Goal: Navigation & Orientation: Find specific page/section

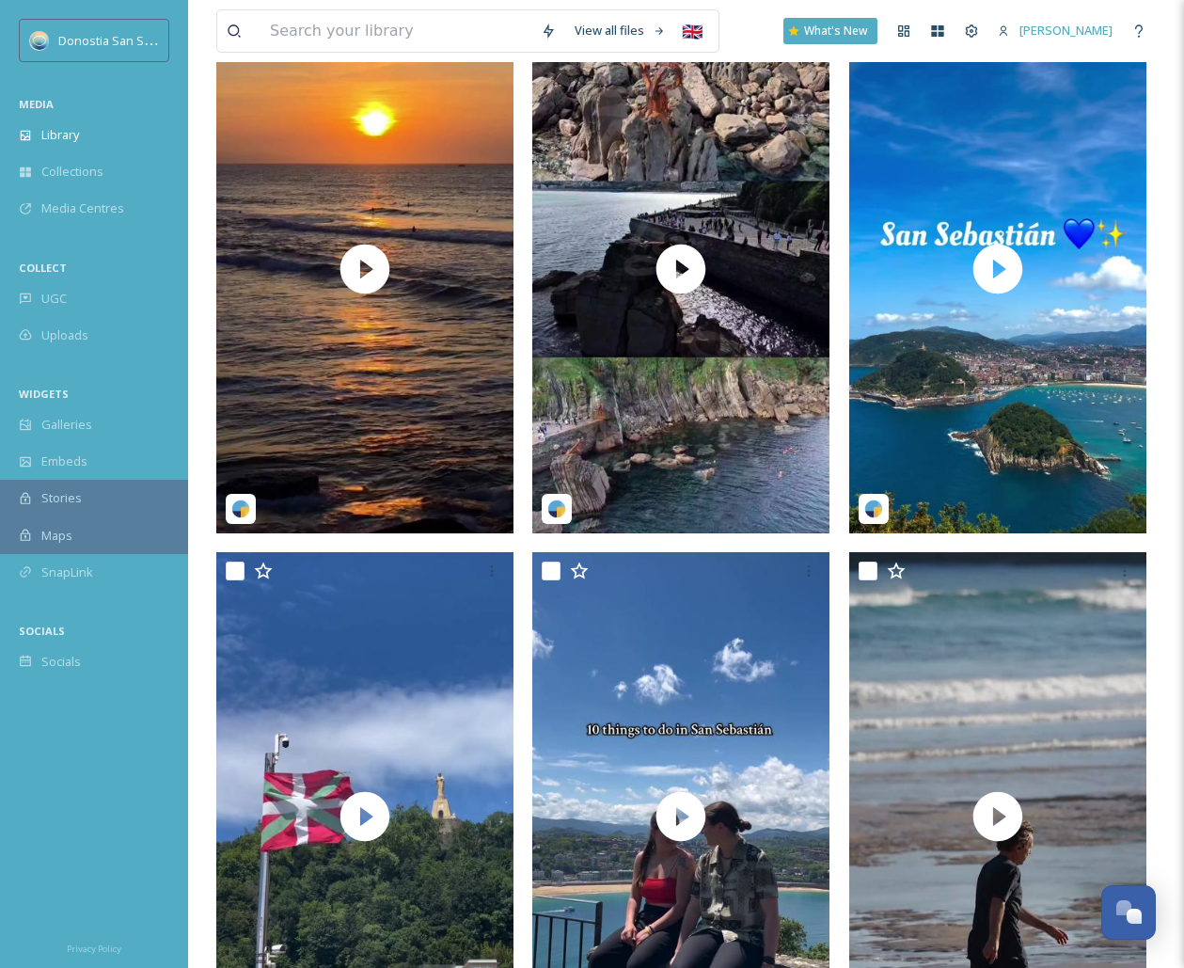
scroll to position [416, 0]
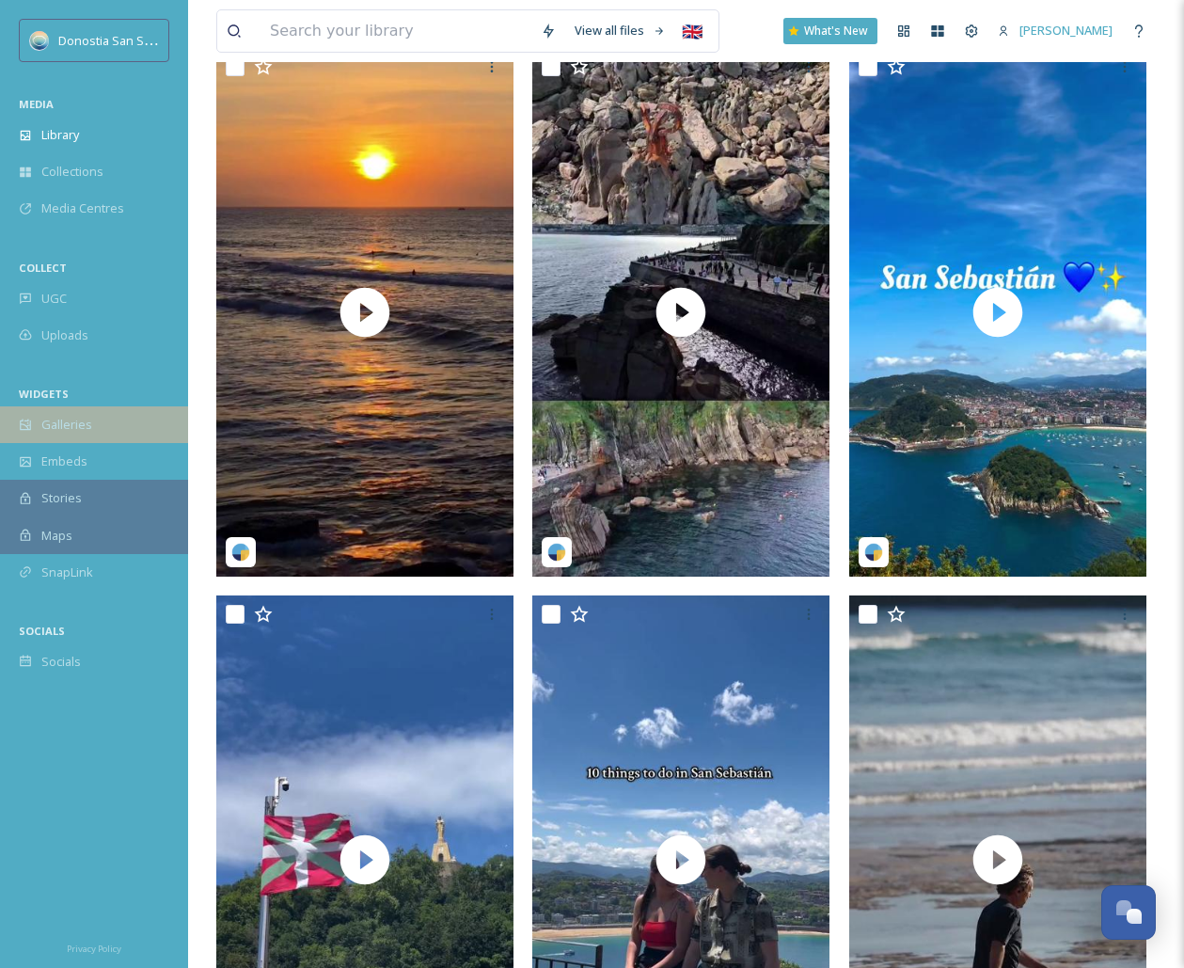
click at [76, 420] on span "Galleries" at bounding box center [66, 425] width 51 height 18
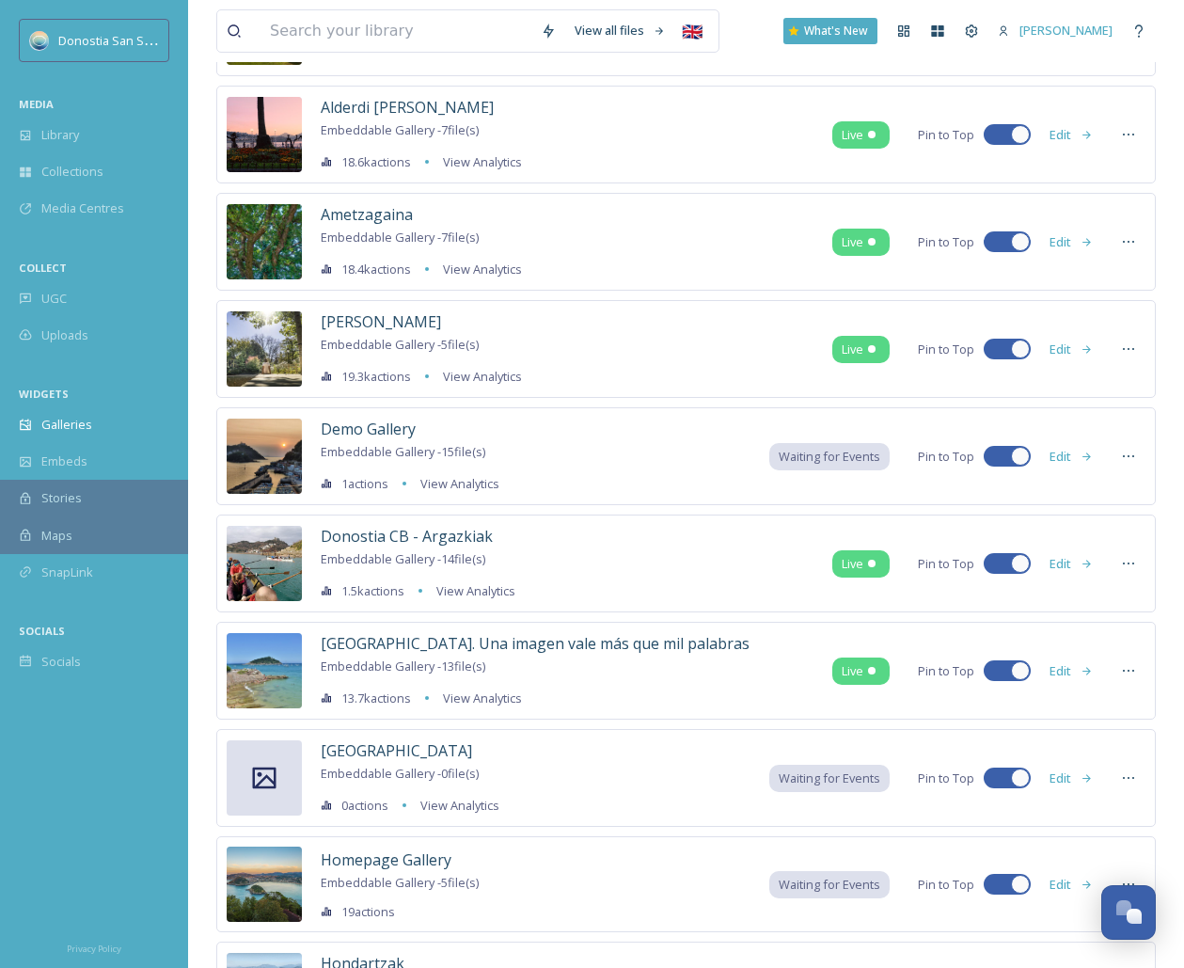
scroll to position [322, 0]
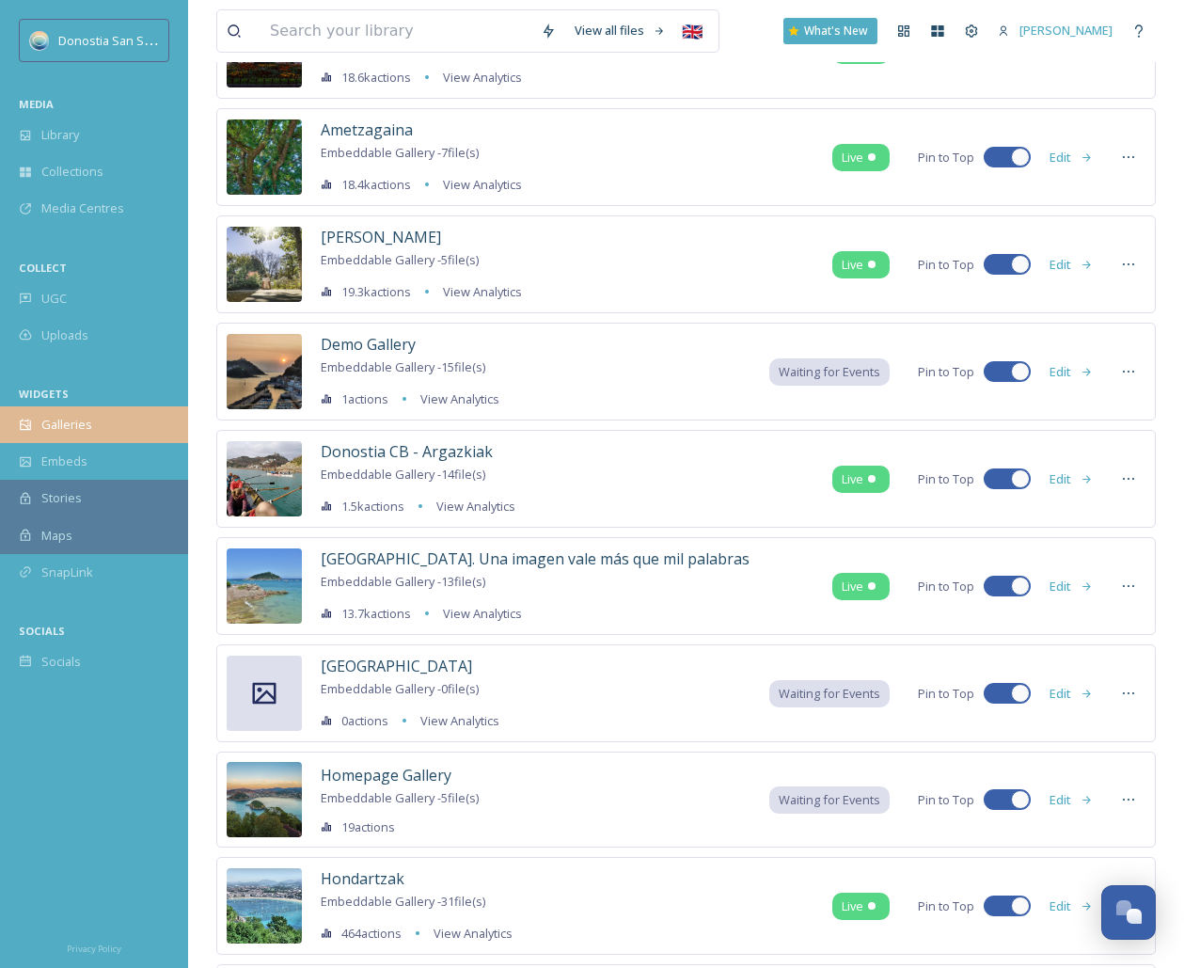
click at [87, 439] on div "Galleries" at bounding box center [94, 424] width 188 height 37
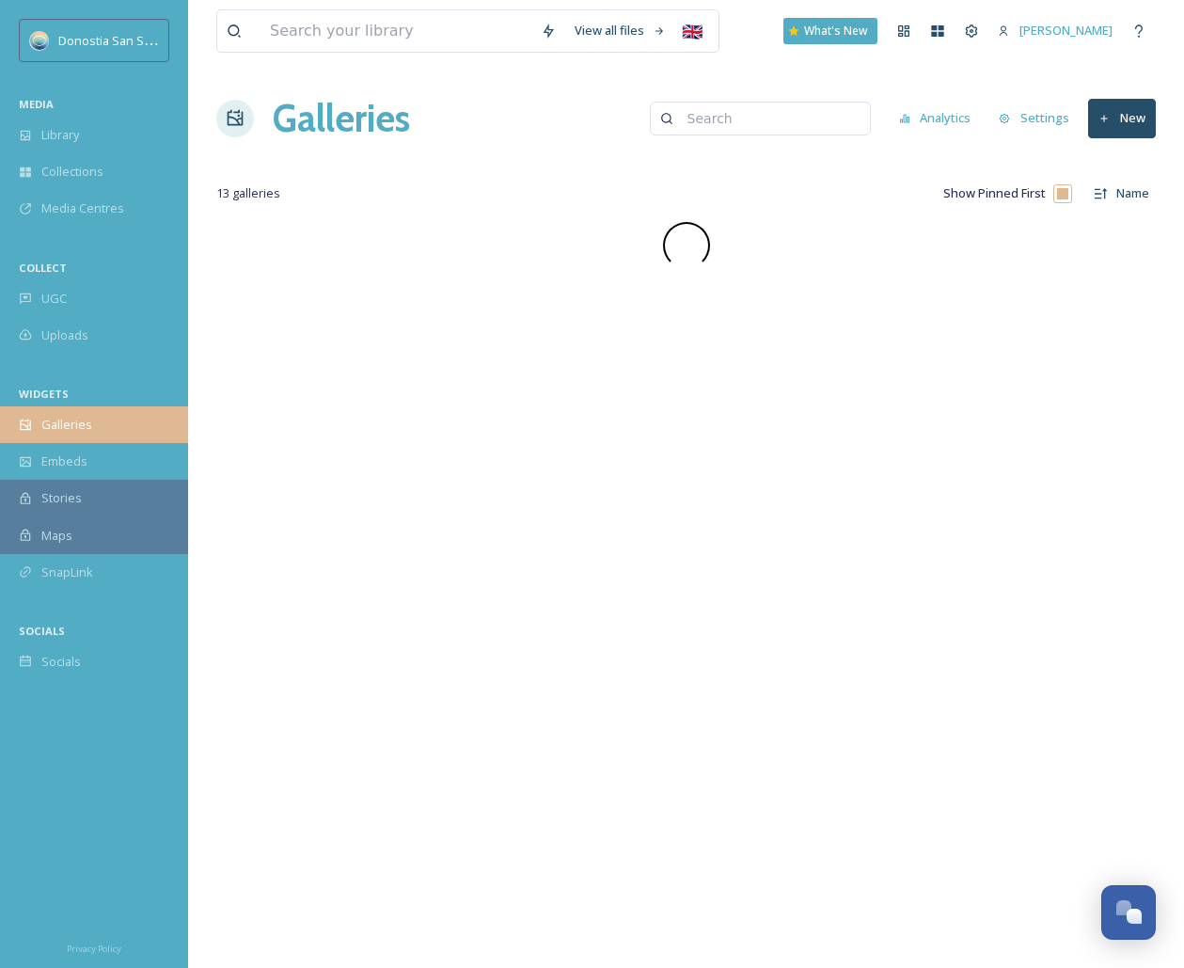
scroll to position [0, 0]
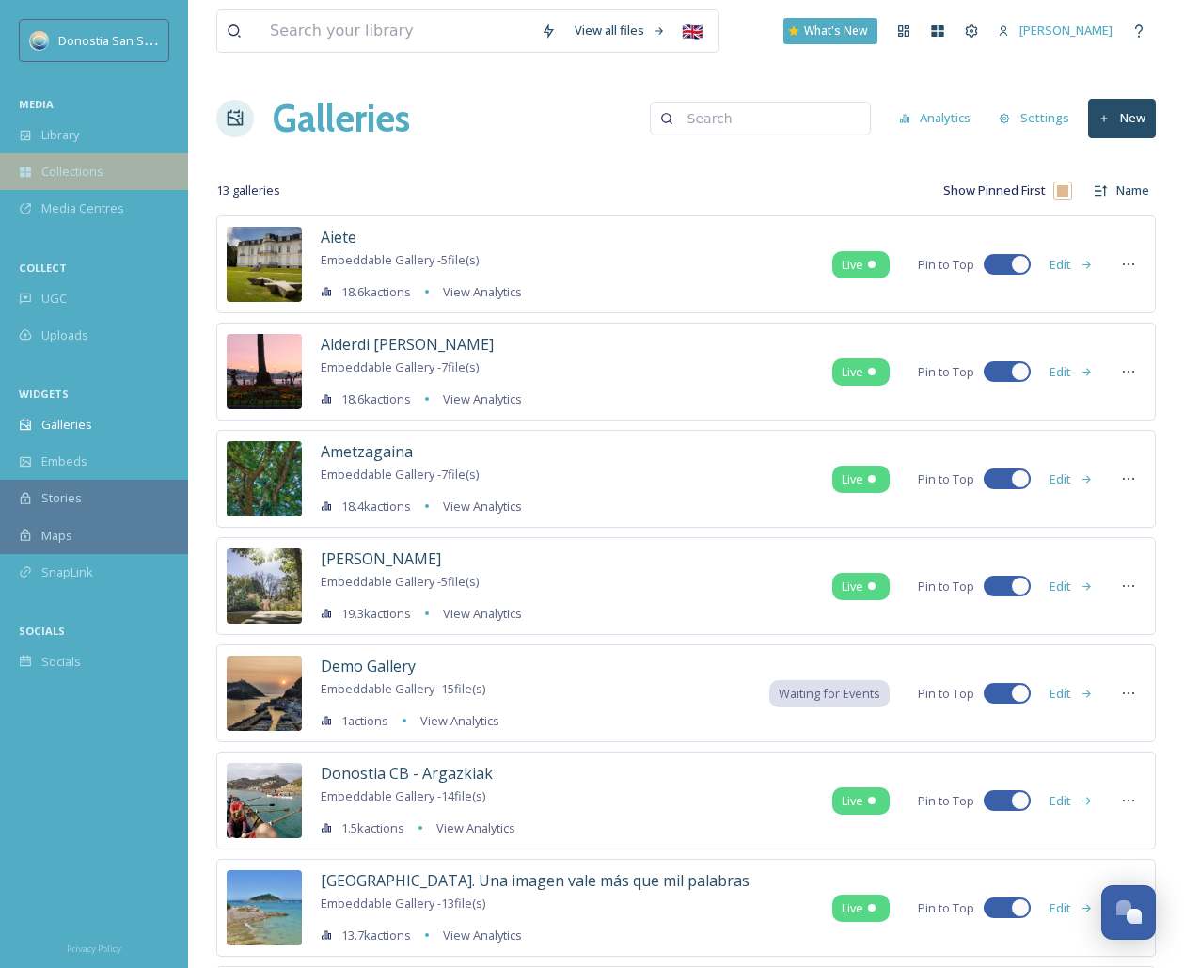
click at [96, 166] on span "Collections" at bounding box center [72, 172] width 62 height 18
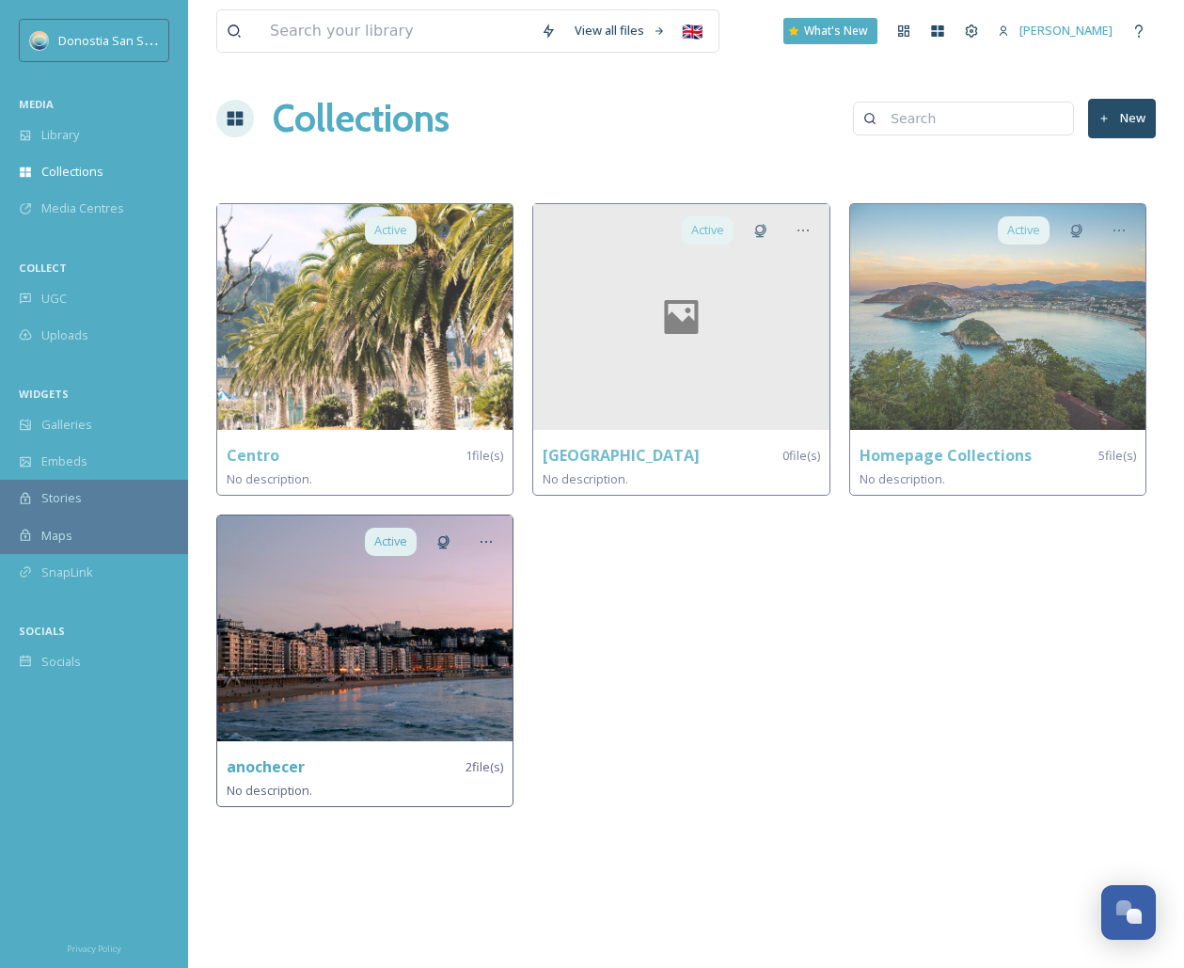
click at [312, 686] on img at bounding box center [364, 628] width 295 height 226
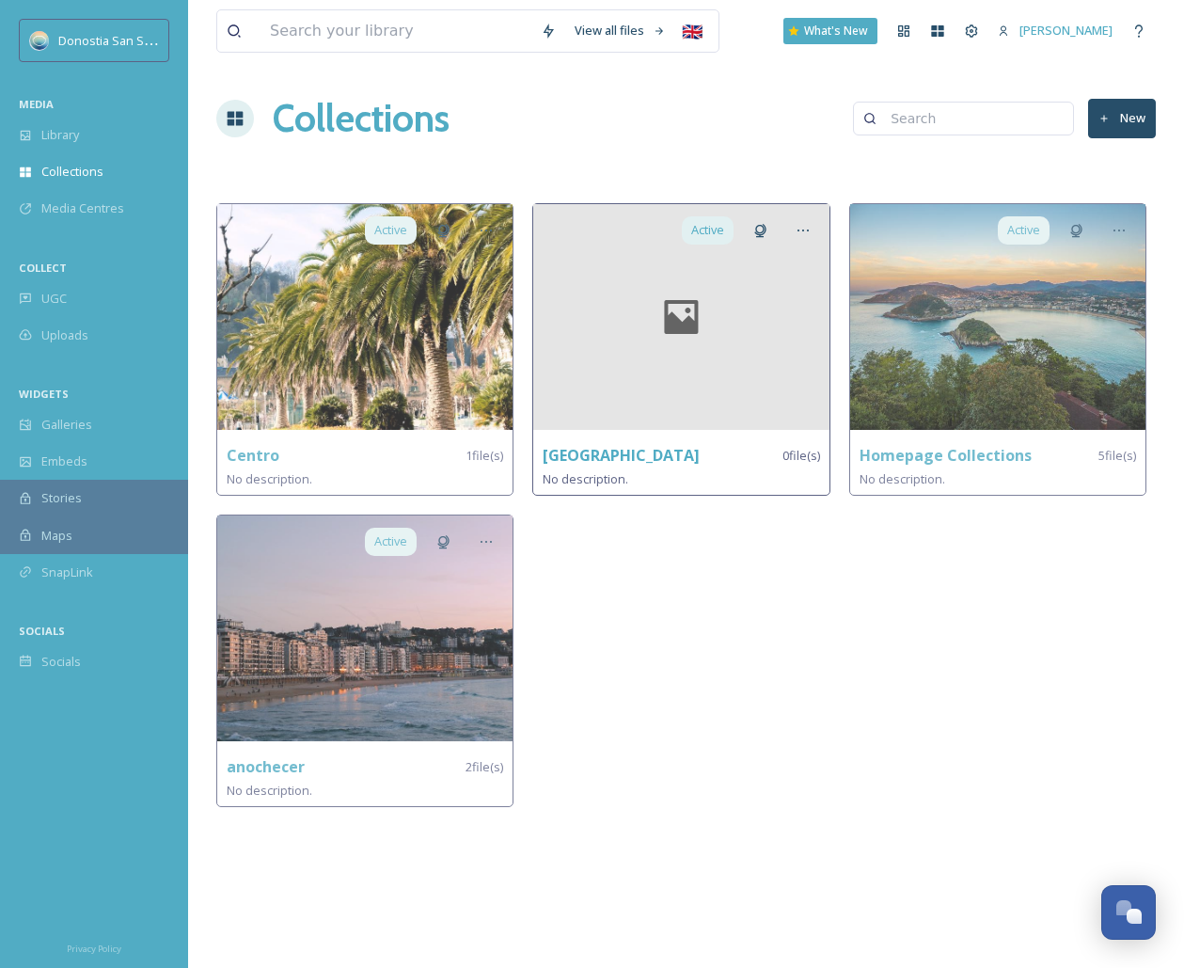
click at [666, 436] on div "Active Donostia 0 file(s) No description." at bounding box center [680, 349] width 297 height 293
click at [673, 401] on div at bounding box center [680, 317] width 295 height 226
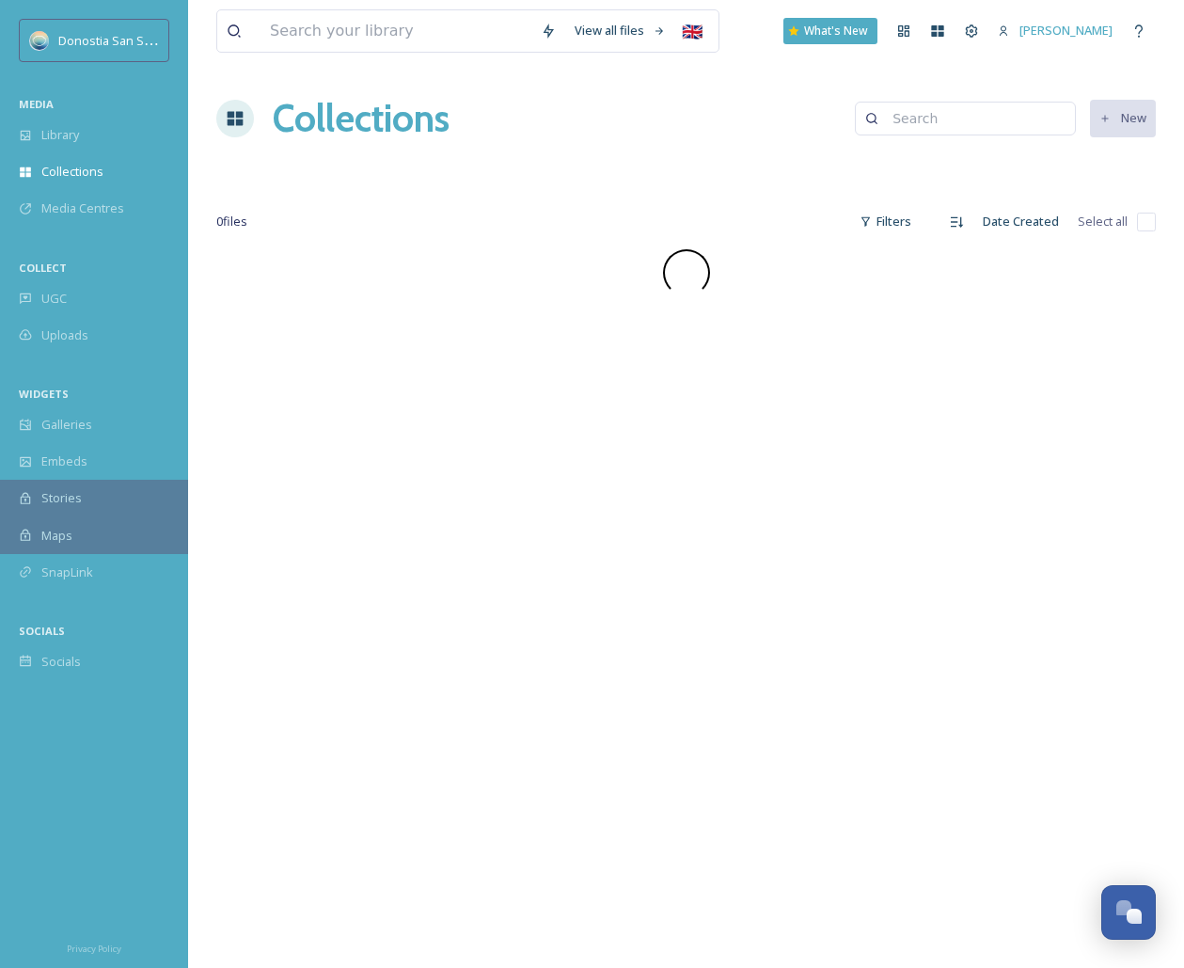
click at [673, 401] on div "View all files 🇬🇧 What's New Ruben Collections New 0 file s Filters Date Create…" at bounding box center [686, 484] width 996 height 968
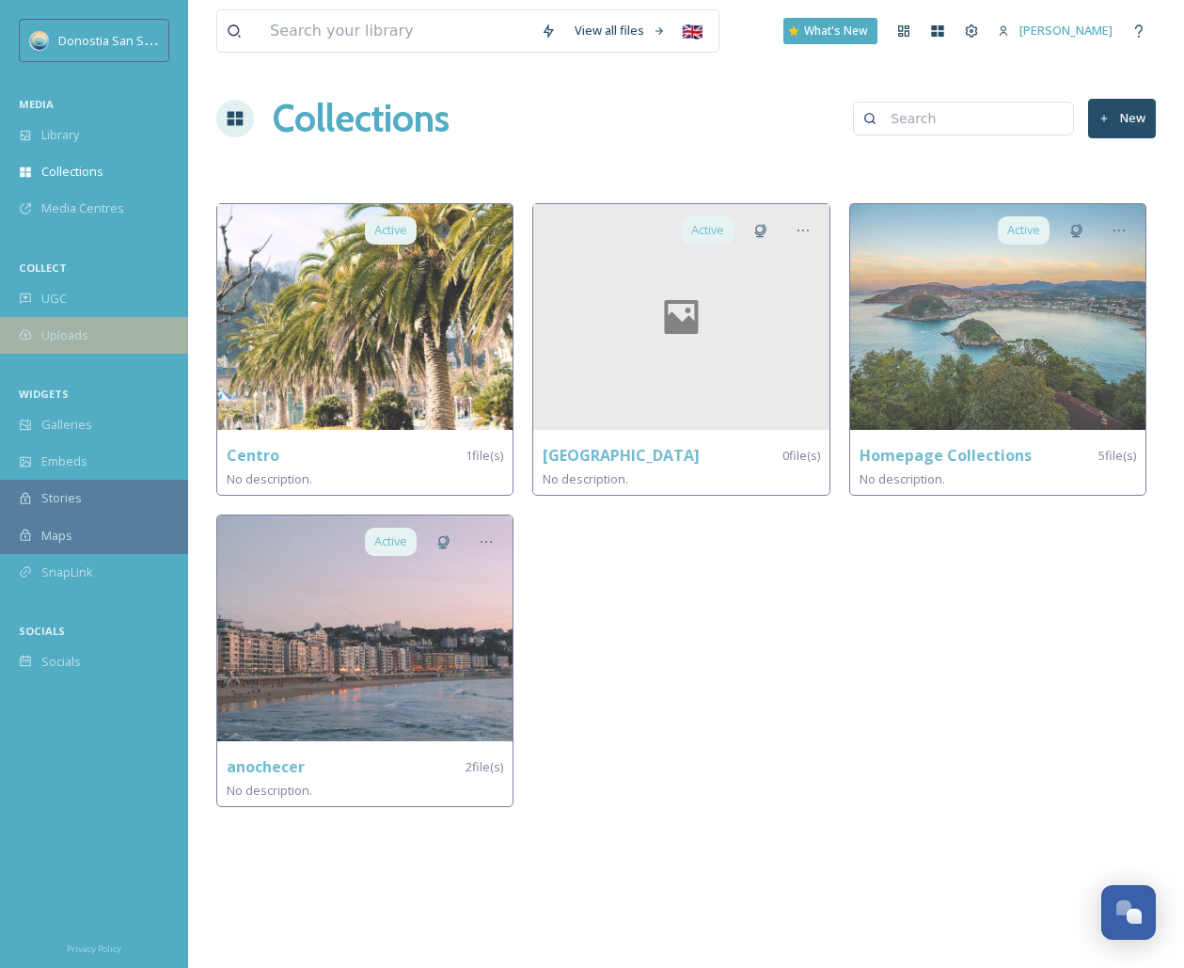
click at [106, 321] on div "Uploads" at bounding box center [94, 335] width 188 height 37
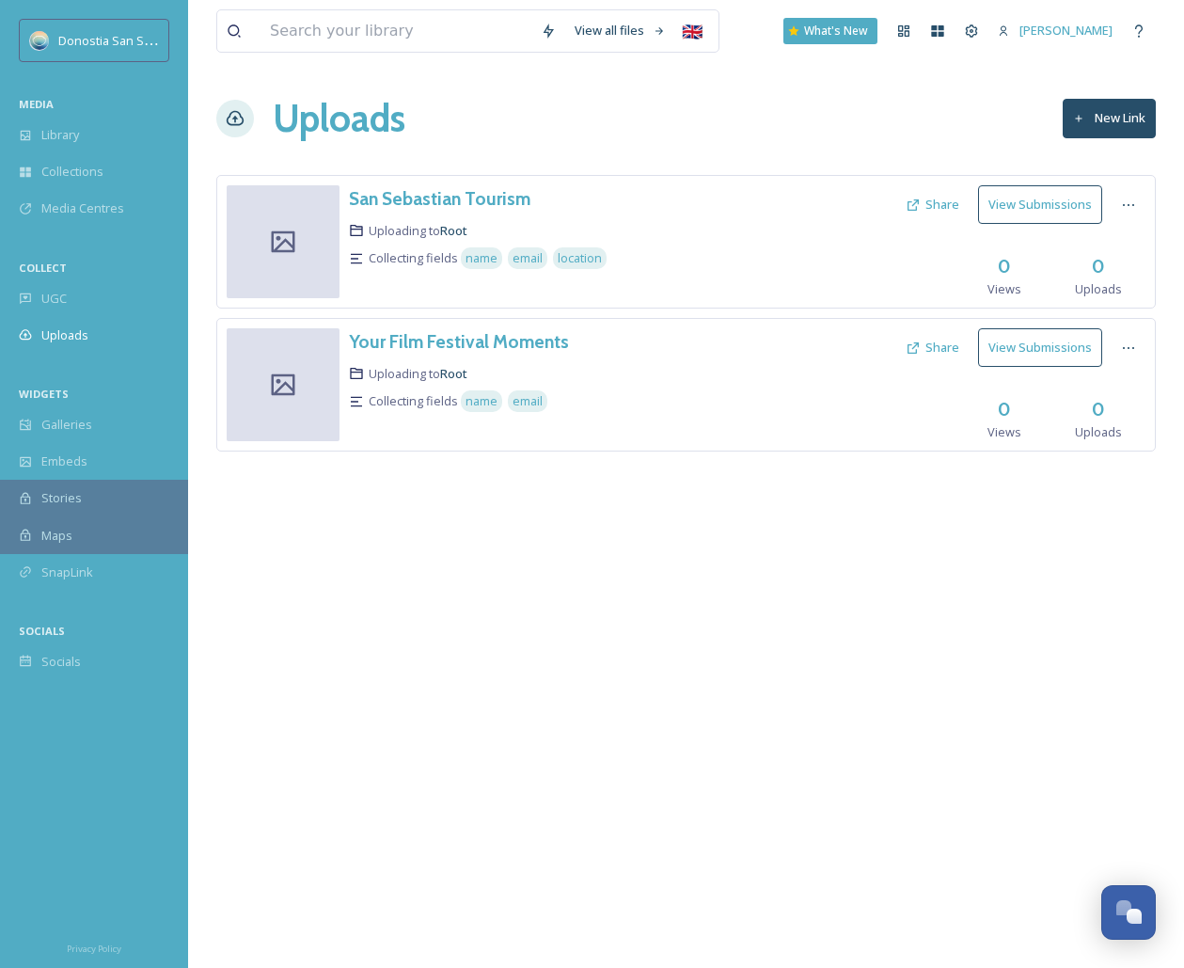
click at [719, 265] on div "Collecting fields name email location" at bounding box center [579, 258] width 460 height 27
click at [678, 227] on div "Uploading to Root" at bounding box center [579, 231] width 460 height 18
click at [316, 224] on div at bounding box center [283, 241] width 113 height 113
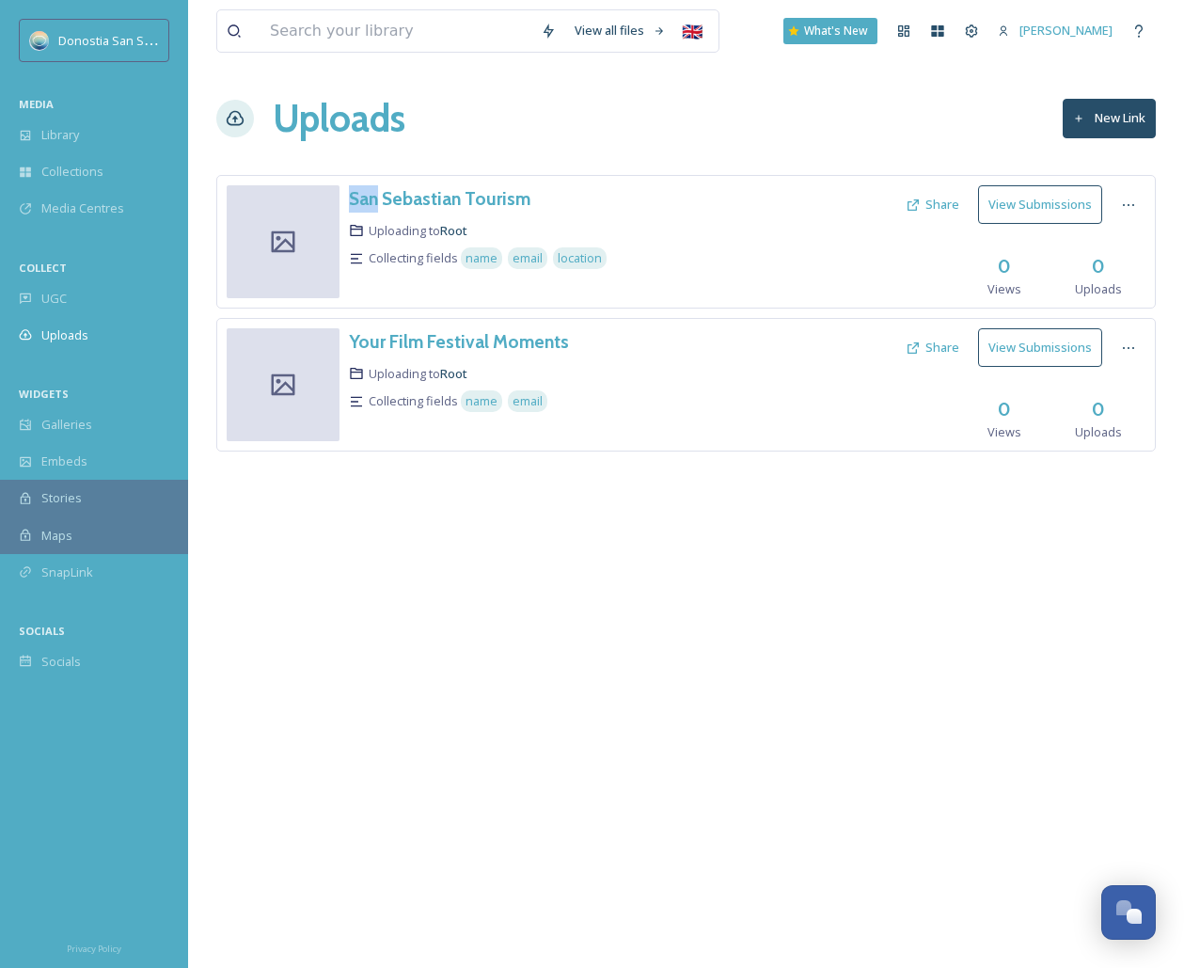
click at [316, 224] on div at bounding box center [283, 241] width 113 height 113
click at [420, 204] on h3 "San Sebastian Tourism" at bounding box center [440, 198] width 182 height 23
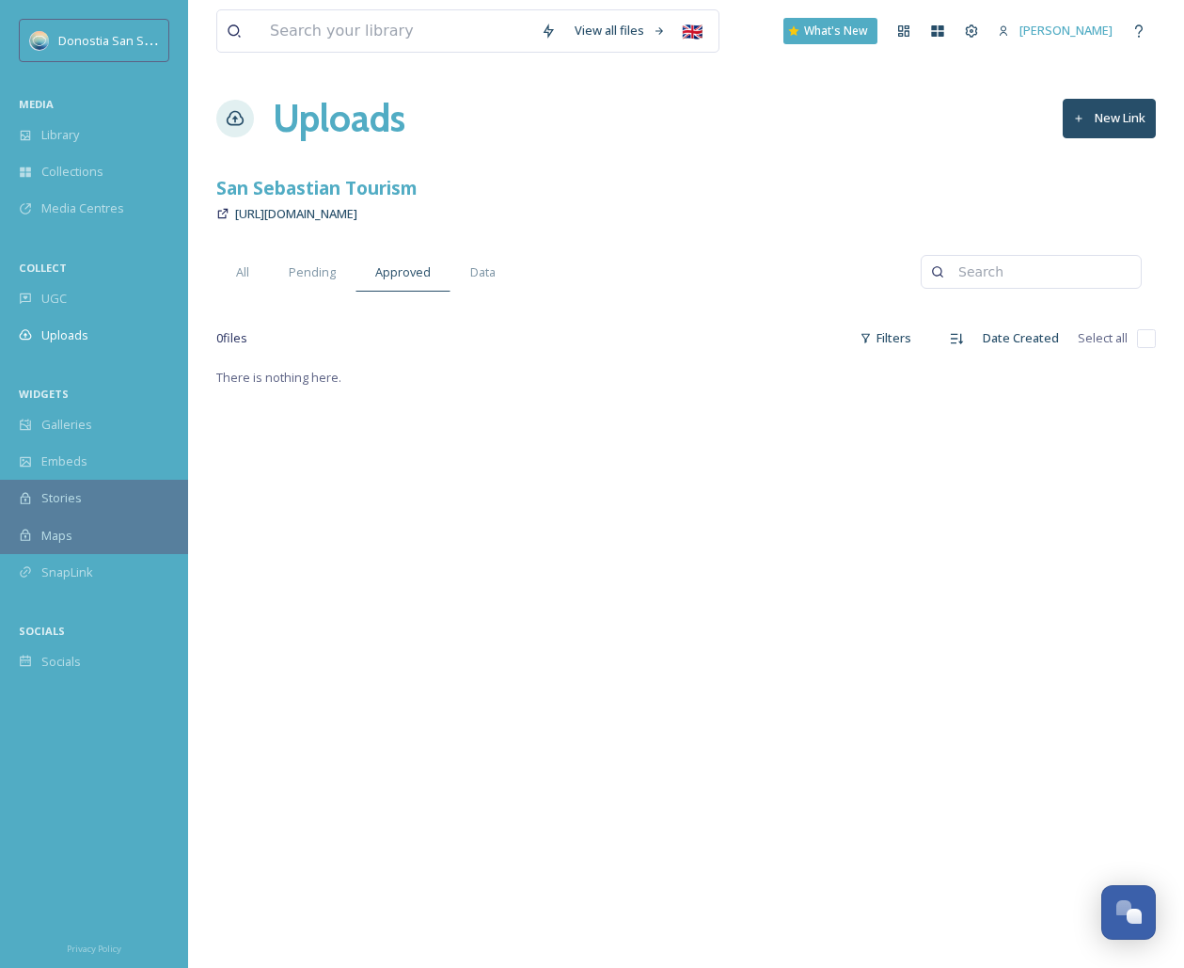
click at [603, 241] on div "View all files 🇬🇧 What's New Ruben Uploads New Link San Sebastian Tourism https…" at bounding box center [686, 667] width 996 height 1334
click at [325, 274] on span "Pending" at bounding box center [312, 272] width 47 height 18
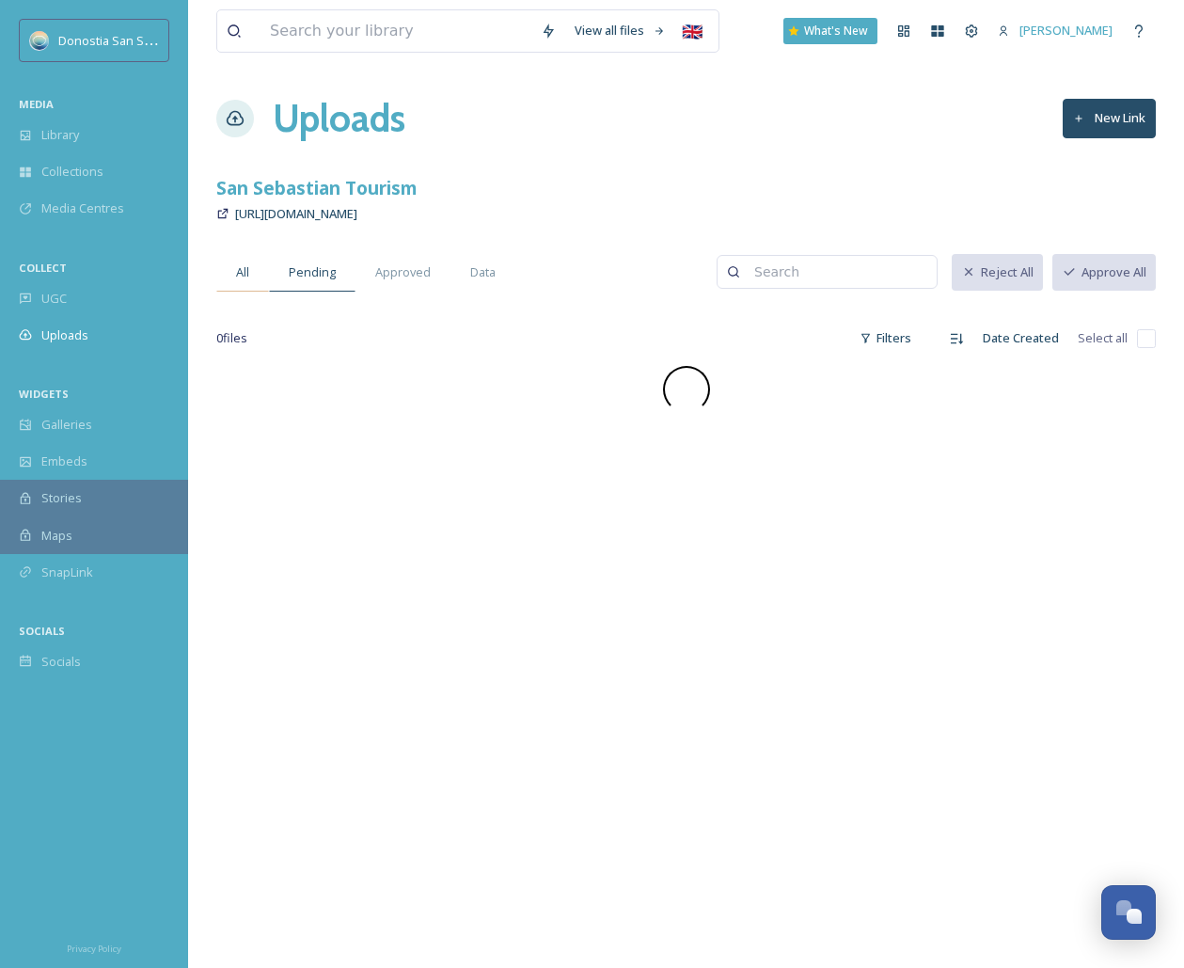
click at [243, 274] on span "All" at bounding box center [242, 272] width 13 height 18
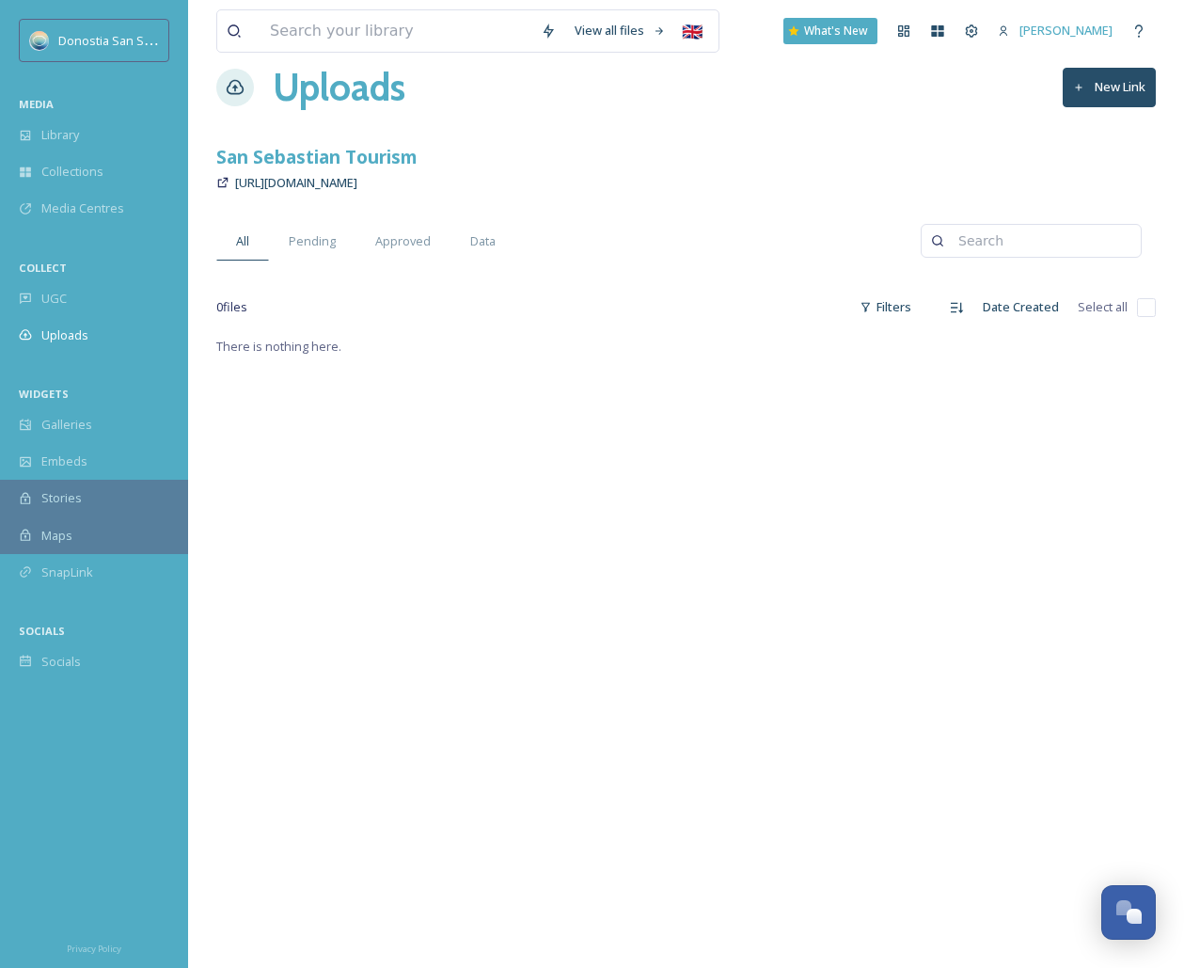
scroll to position [59, 0]
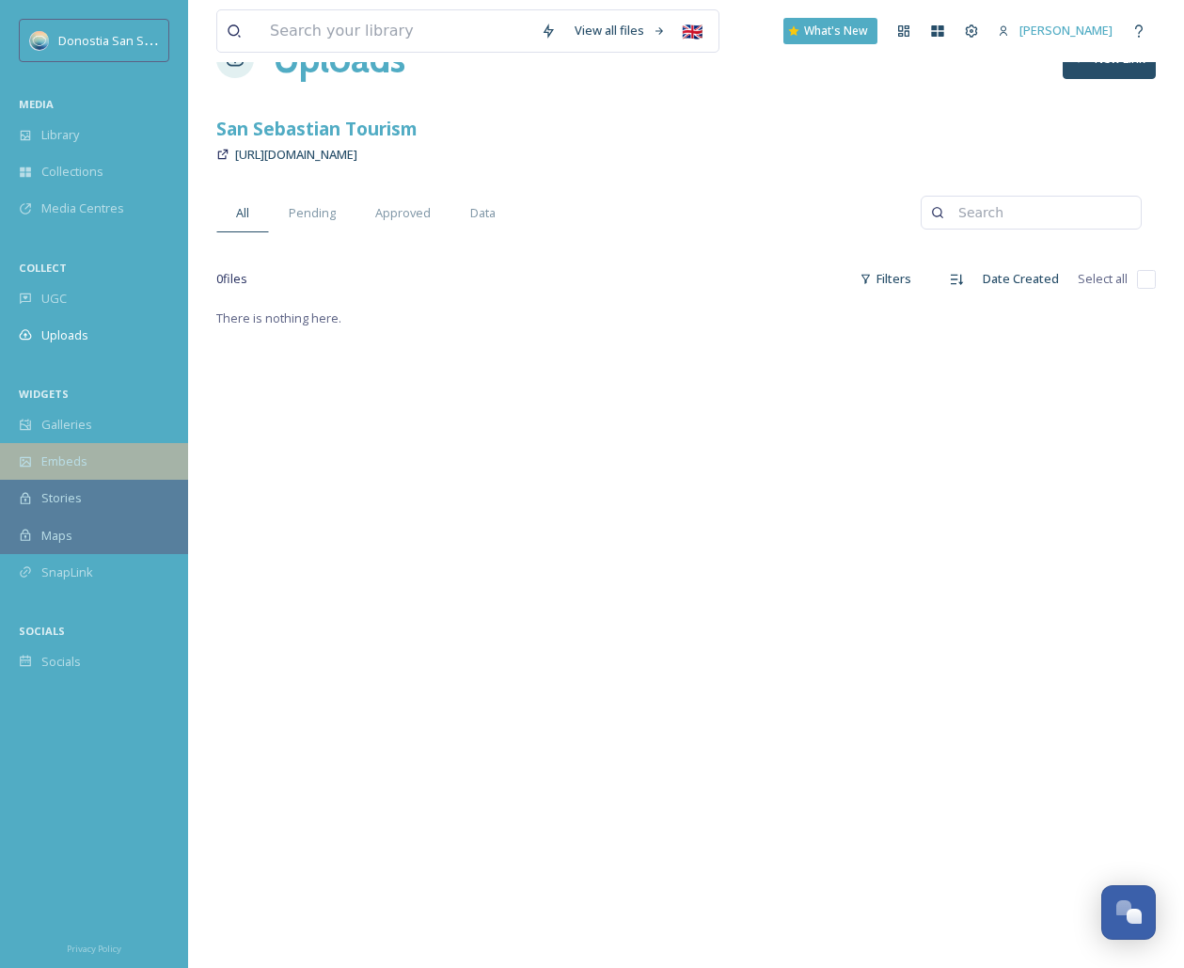
click at [77, 461] on span "Embeds" at bounding box center [64, 461] width 46 height 18
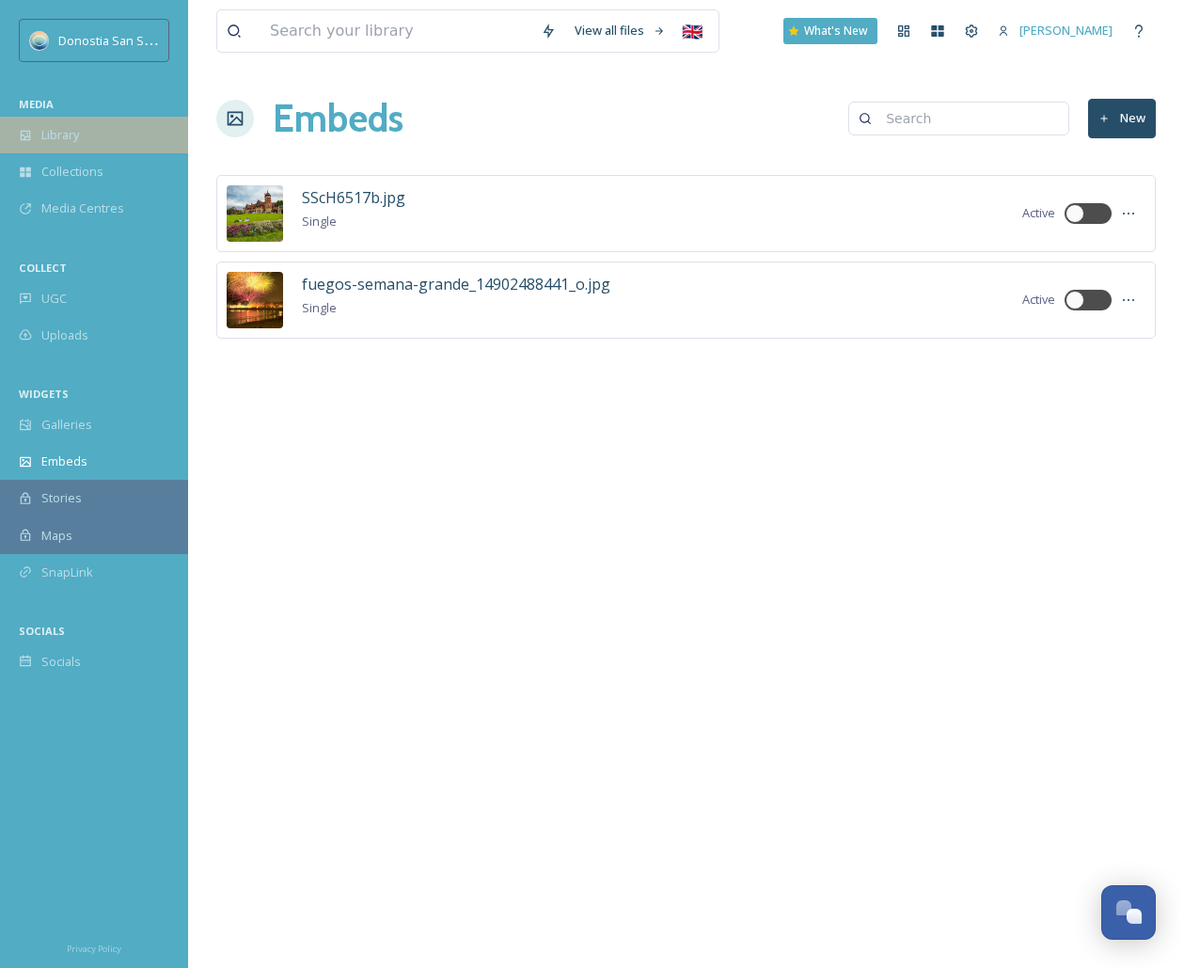
click at [92, 136] on div "Library" at bounding box center [94, 135] width 188 height 37
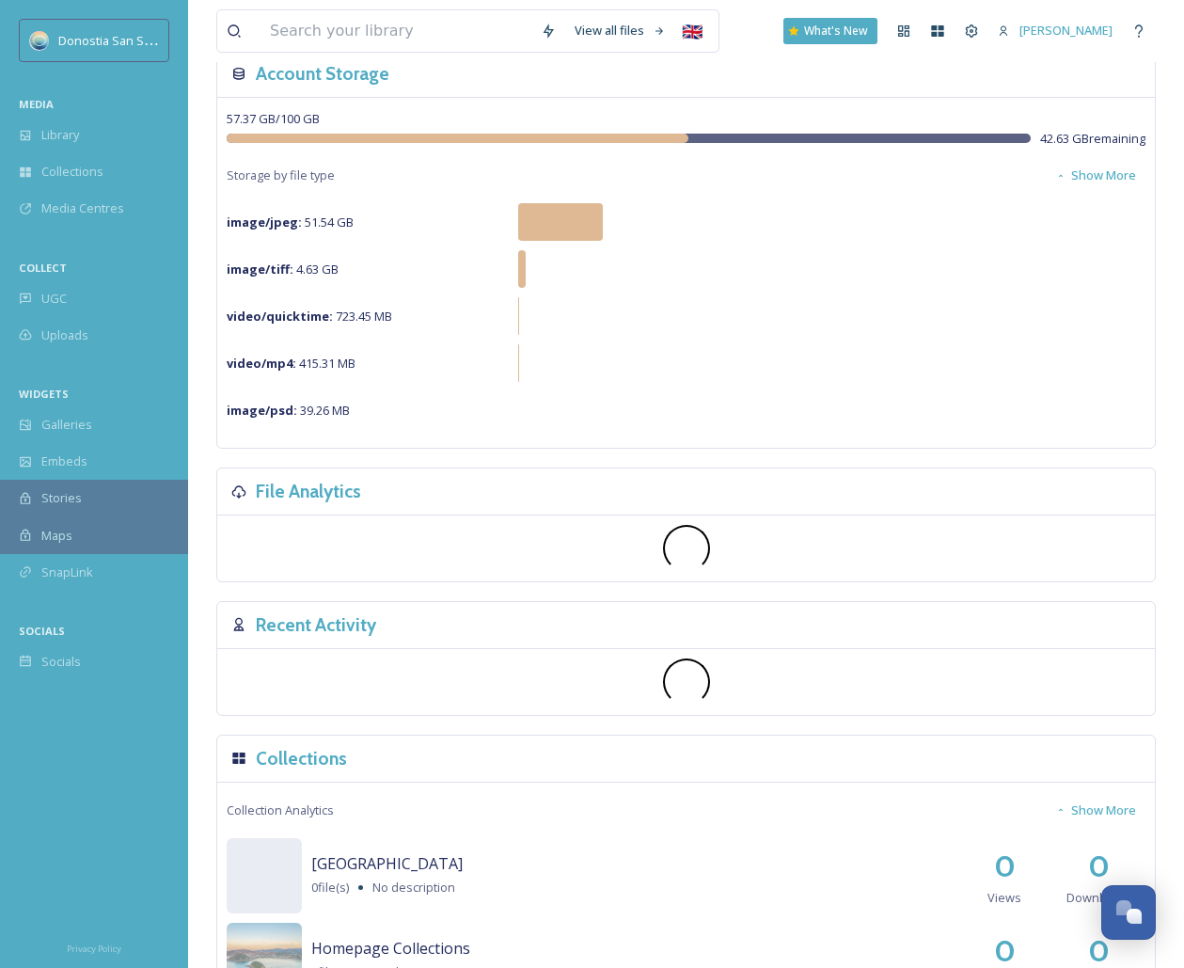
scroll to position [152, 0]
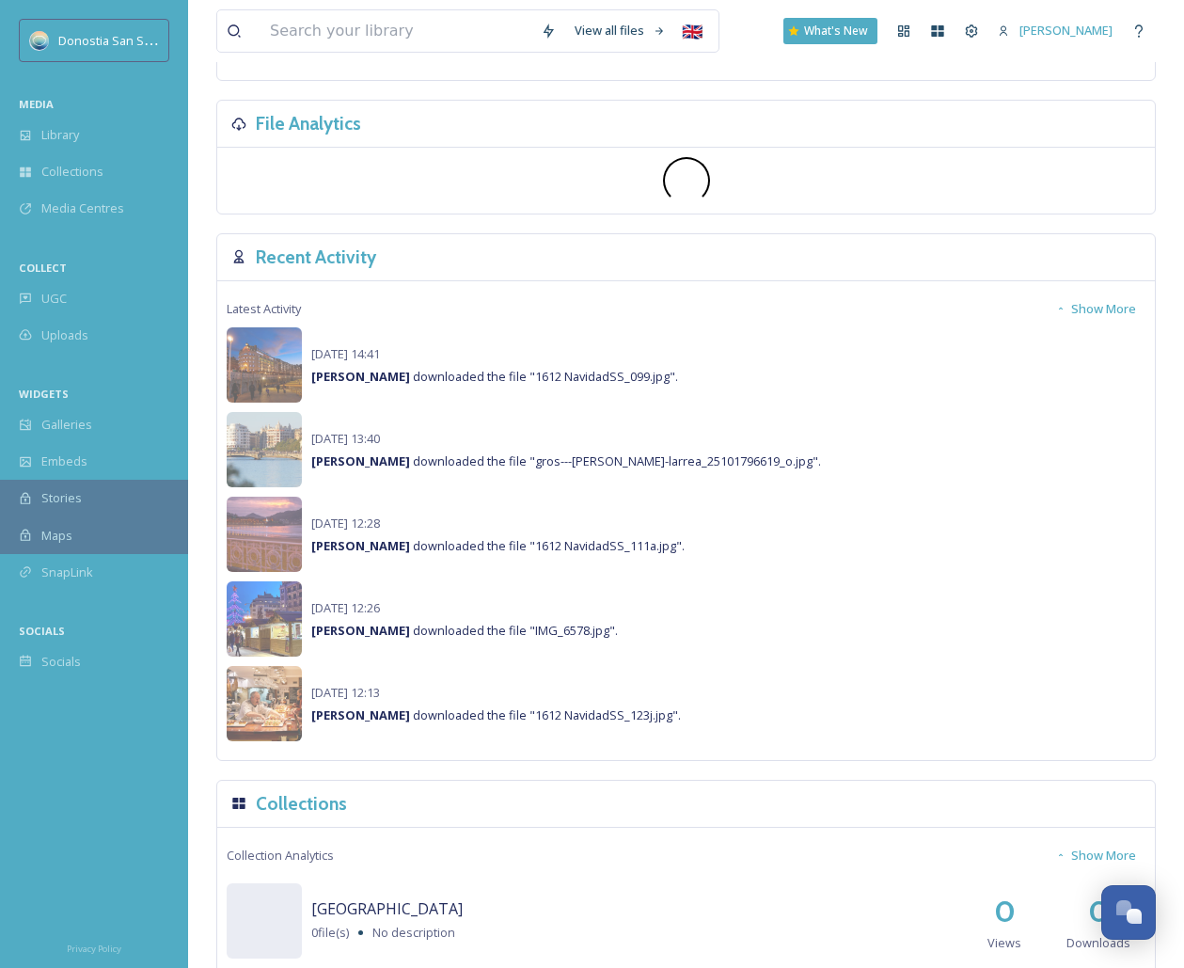
scroll to position [500, 0]
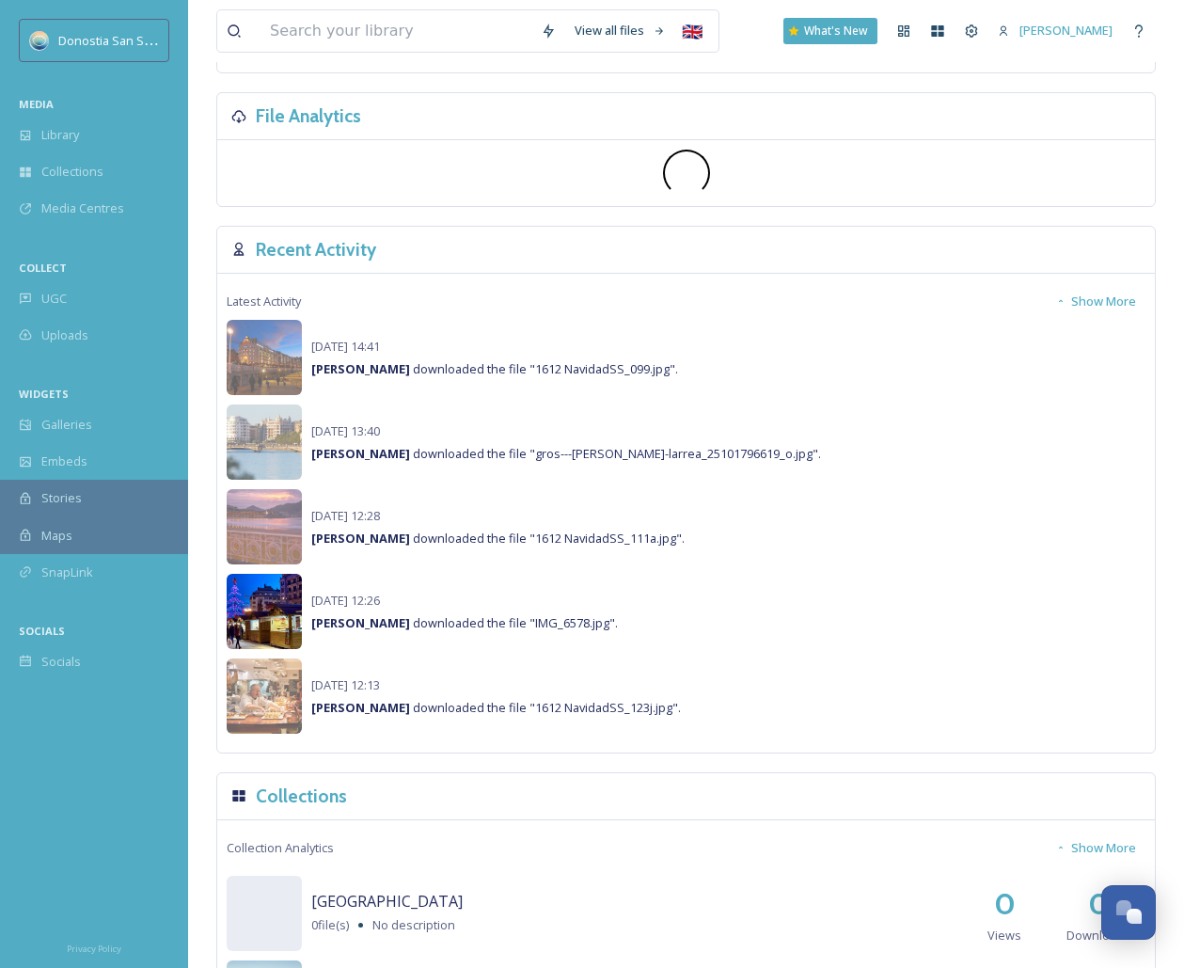
click at [268, 631] on img at bounding box center [264, 611] width 75 height 75
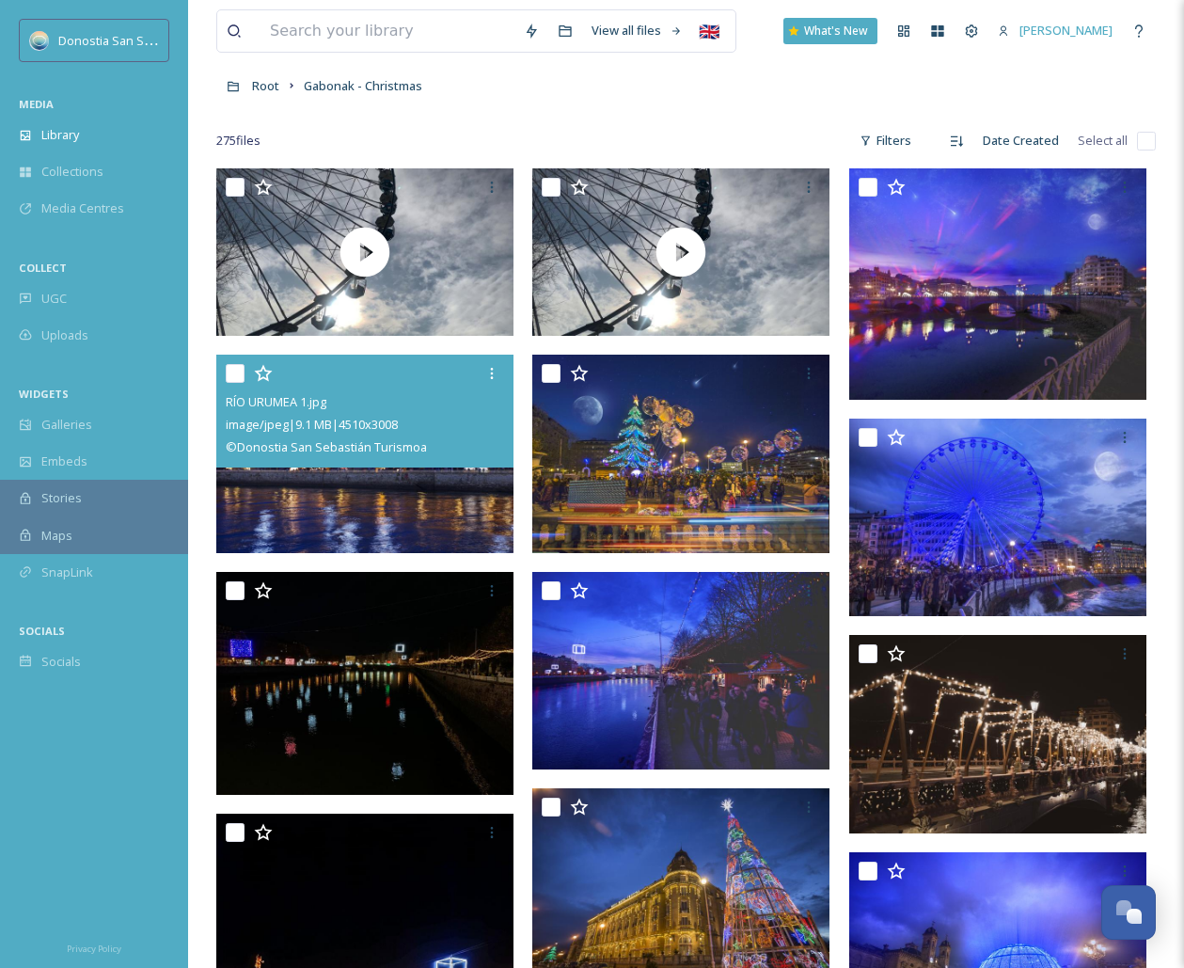
scroll to position [115, 0]
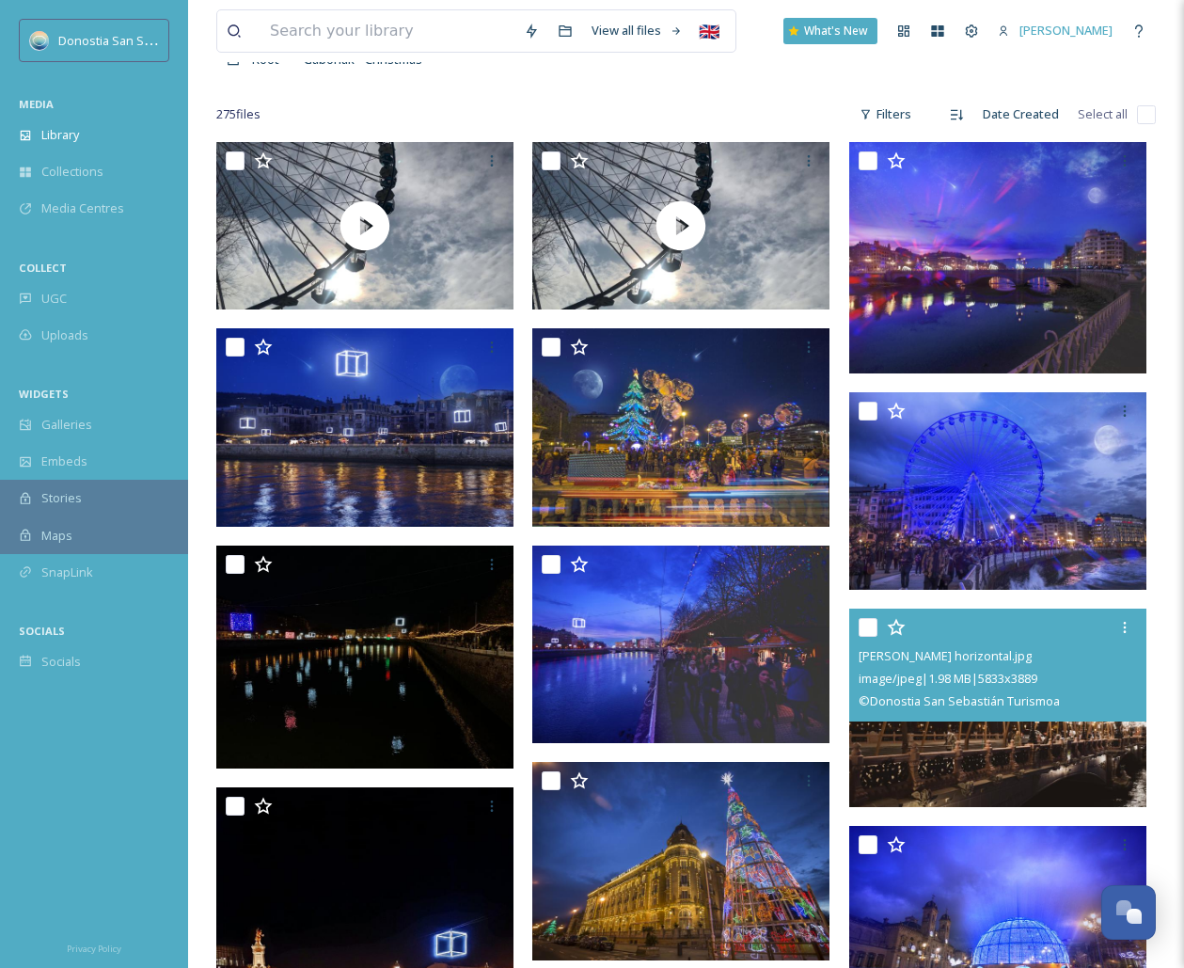
click at [1023, 765] on img at bounding box center [997, 708] width 297 height 198
